Goal: Information Seeking & Learning: Learn about a topic

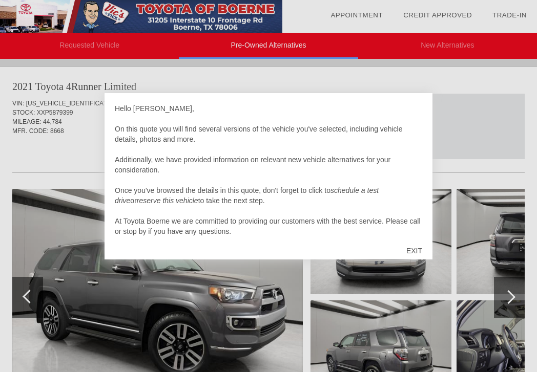
scroll to position [3, 0]
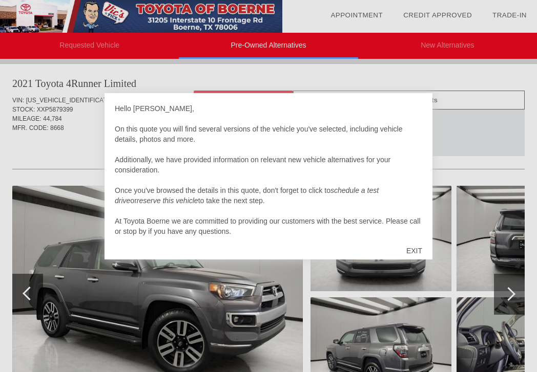
click at [407, 248] on div "EXIT" at bounding box center [414, 251] width 36 height 31
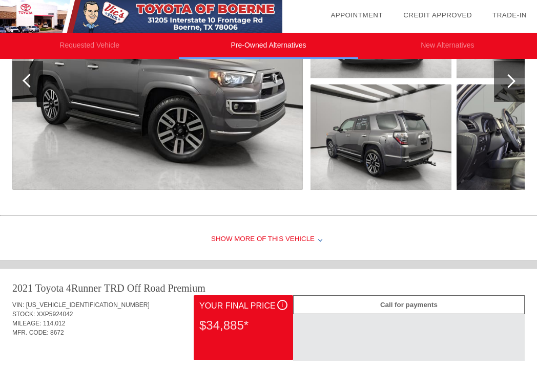
scroll to position [198, 0]
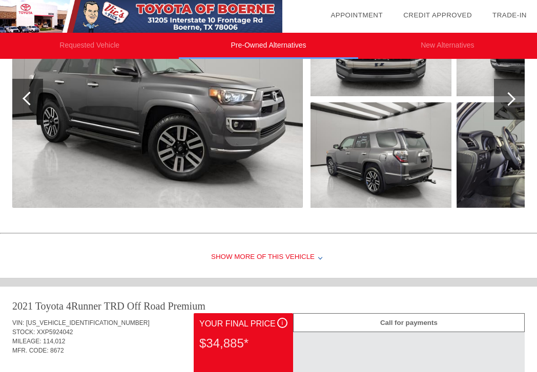
click at [280, 252] on div "Show More of this Vehicle" at bounding box center [268, 257] width 537 height 41
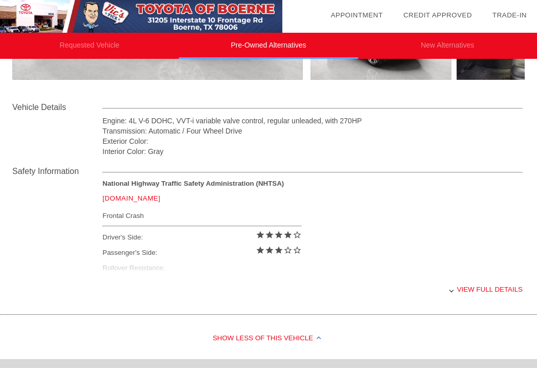
scroll to position [340, 0]
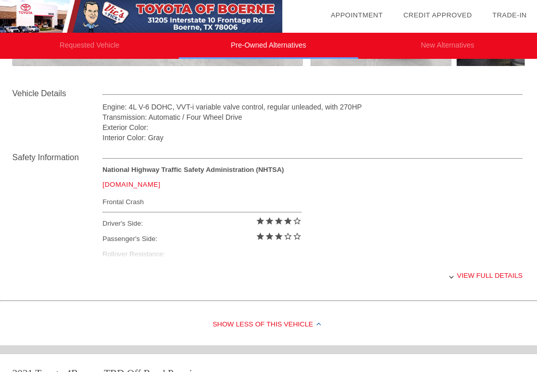
click at [486, 278] on div "View full details" at bounding box center [312, 275] width 420 height 25
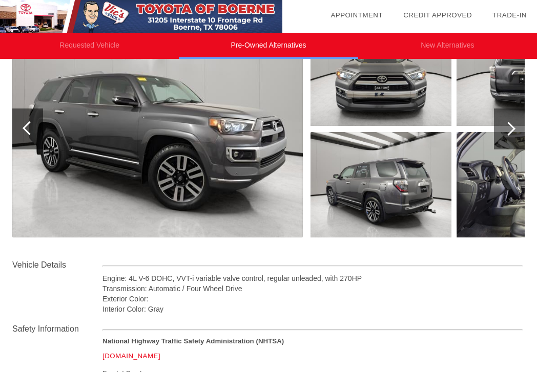
scroll to position [166, 0]
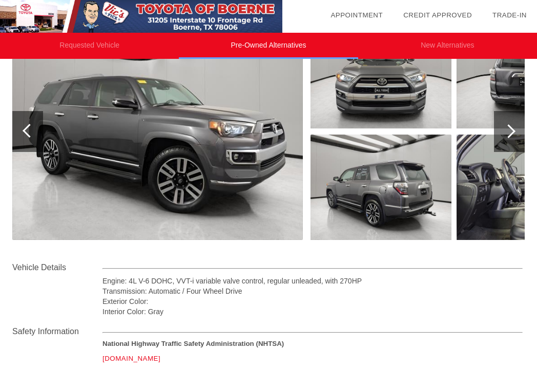
click at [239, 150] on img at bounding box center [157, 131] width 290 height 217
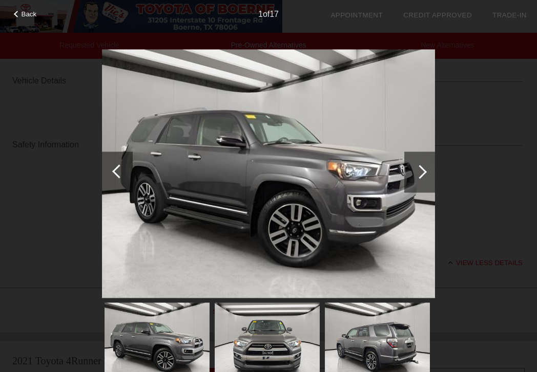
scroll to position [596, 0]
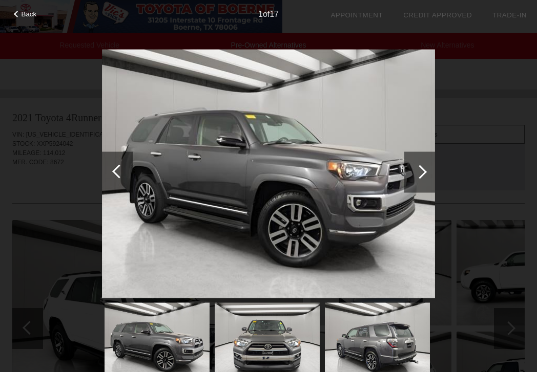
click at [417, 176] on div at bounding box center [420, 172] width 14 height 14
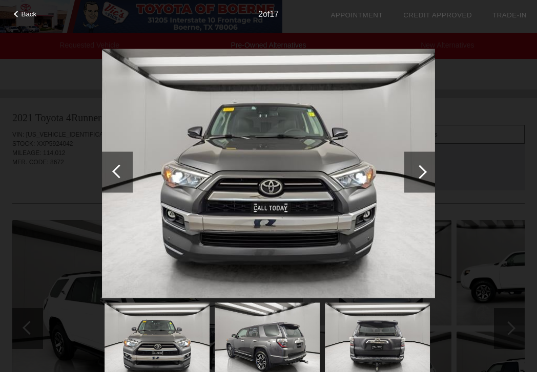
click at [417, 176] on div at bounding box center [420, 172] width 14 height 14
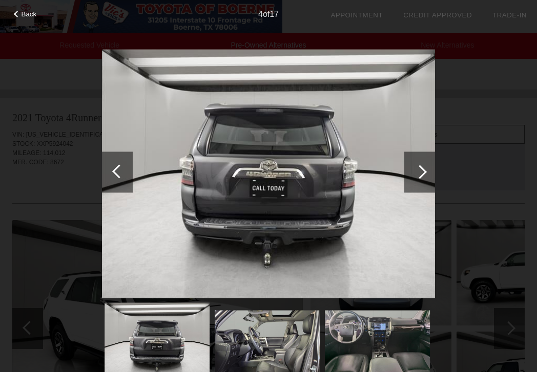
click at [417, 176] on div at bounding box center [420, 172] width 14 height 14
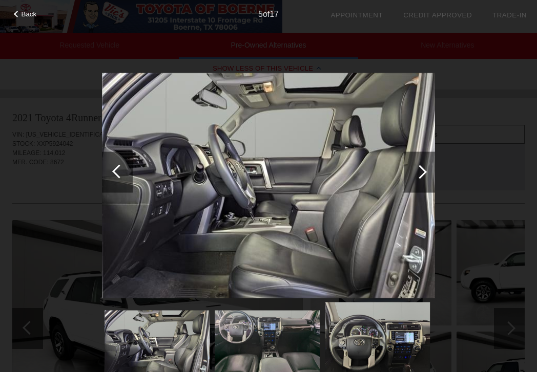
click at [417, 176] on div at bounding box center [420, 172] width 14 height 14
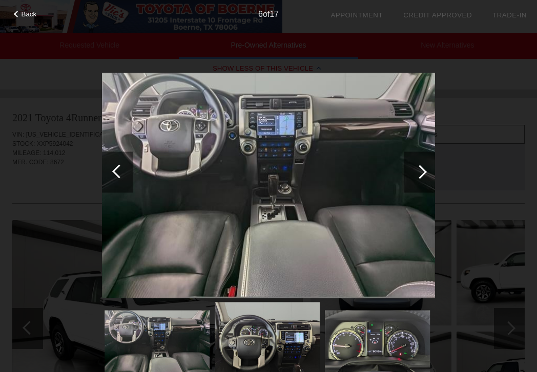
click at [417, 176] on div at bounding box center [420, 172] width 14 height 14
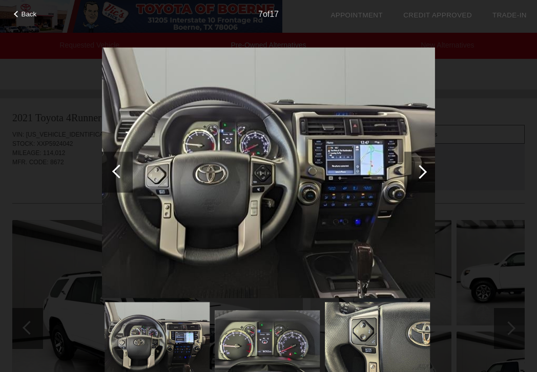
click at [421, 183] on div at bounding box center [419, 172] width 31 height 41
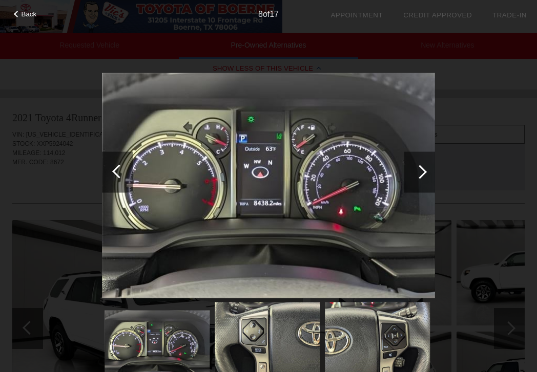
click at [421, 183] on div at bounding box center [419, 172] width 31 height 41
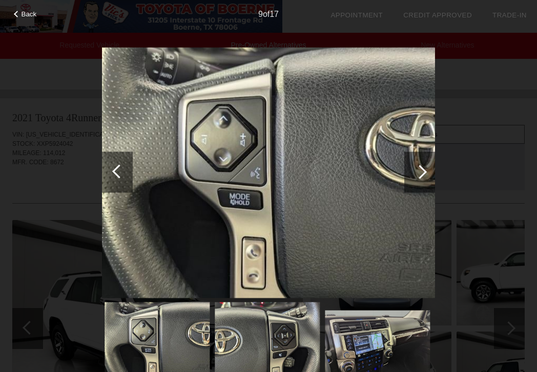
click at [421, 183] on div at bounding box center [419, 172] width 31 height 41
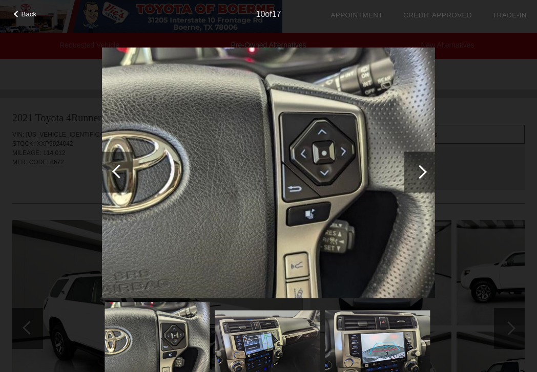
click at [421, 183] on div at bounding box center [419, 172] width 31 height 41
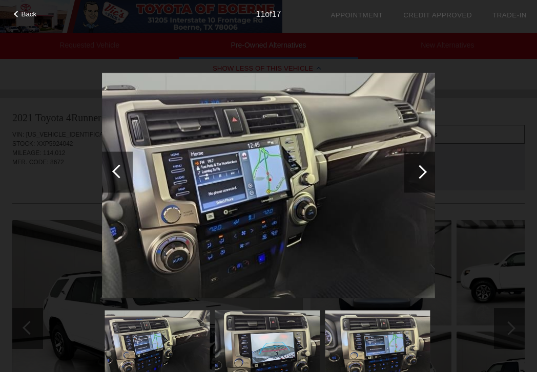
click at [421, 183] on div at bounding box center [419, 172] width 31 height 41
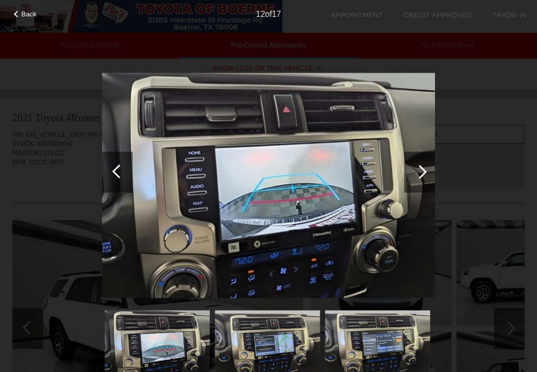
click at [421, 183] on div at bounding box center [419, 172] width 31 height 41
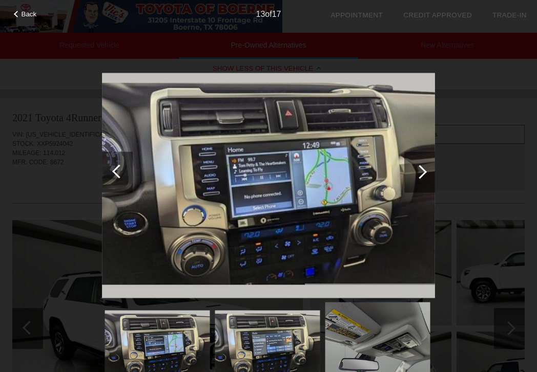
click at [421, 183] on div at bounding box center [419, 172] width 31 height 41
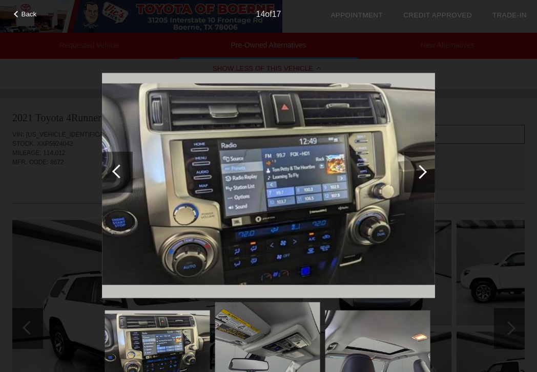
click at [421, 183] on div at bounding box center [419, 172] width 31 height 41
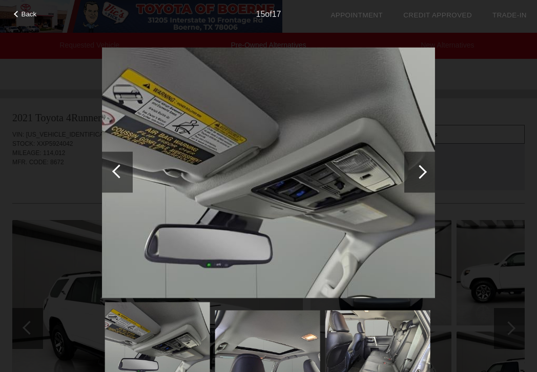
click at [421, 183] on div at bounding box center [419, 172] width 31 height 41
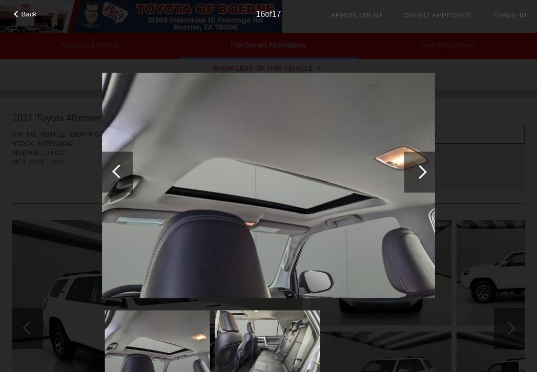
click at [421, 183] on div at bounding box center [419, 172] width 31 height 41
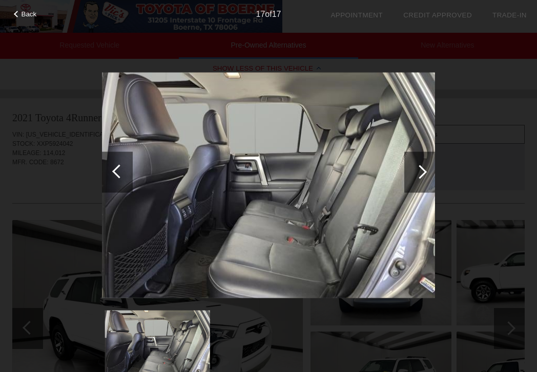
click at [421, 183] on div at bounding box center [419, 172] width 31 height 41
click at [459, 201] on div "Back 17 of 17" at bounding box center [268, 186] width 537 height 372
click at [33, 20] on div "Back 17 of 17" at bounding box center [268, 186] width 537 height 372
click at [31, 11] on span "Back" at bounding box center [29, 14] width 15 height 8
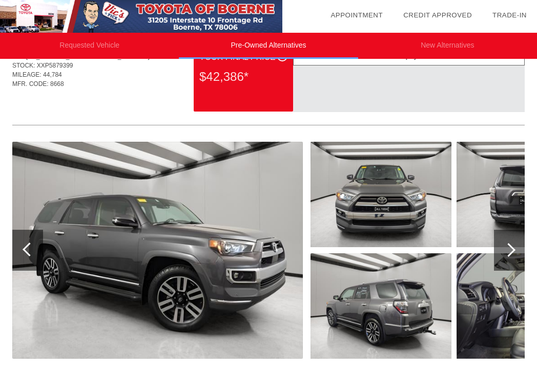
scroll to position [43, 0]
